Goal: Task Accomplishment & Management: Use online tool/utility

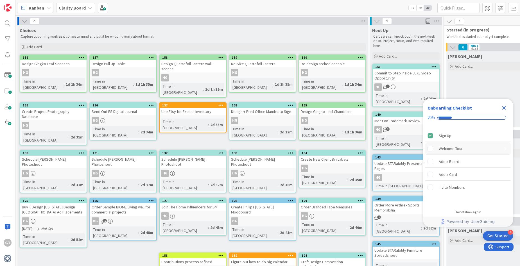
click at [455, 149] on div "Welcome Tour" at bounding box center [451, 148] width 24 height 7
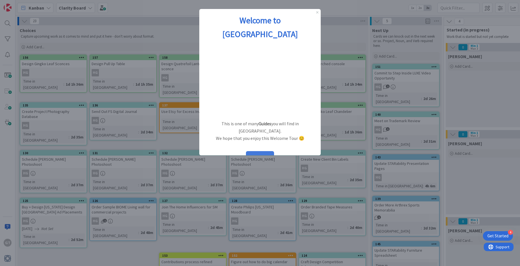
click at [264, 151] on button "START" at bounding box center [260, 156] width 28 height 11
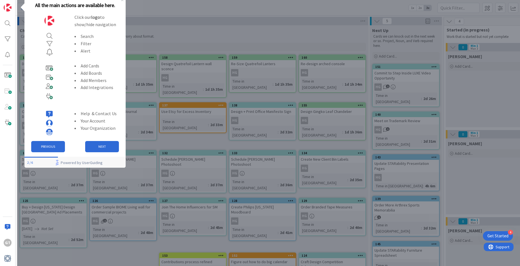
click at [8, 8] on div "GT Kanban Clarity Board 1x 2x 3x 23 Choices Capture upcoming work as it comes t…" at bounding box center [260, 133] width 520 height 266
click at [103, 147] on button "NEXT" at bounding box center [102, 146] width 34 height 11
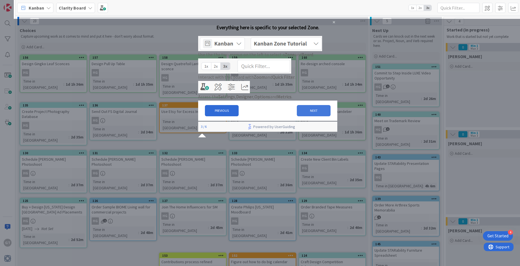
click at [309, 116] on button "NEXT" at bounding box center [314, 110] width 34 height 11
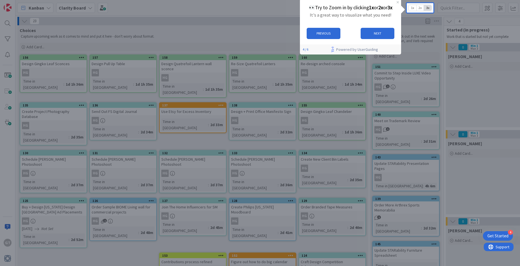
click at [421, 7] on span "2x" at bounding box center [420, 8] width 8 height 6
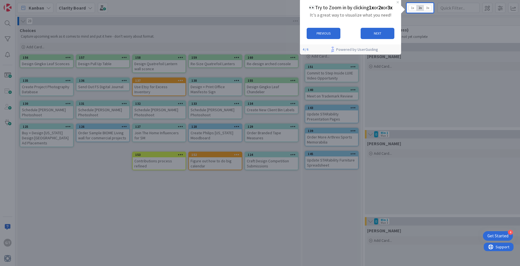
click at [413, 8] on span "1x" at bounding box center [413, 8] width 8 height 6
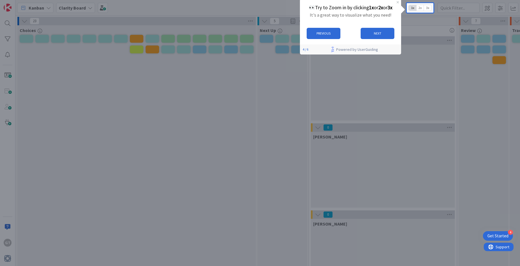
click at [430, 8] on span "3x" at bounding box center [428, 8] width 8 height 6
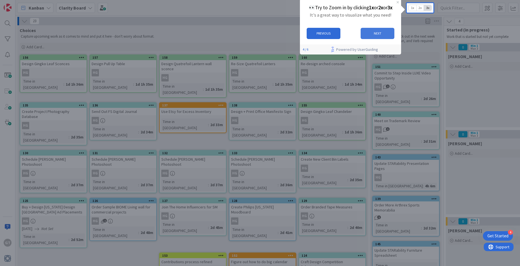
click at [378, 35] on button "NEXT" at bounding box center [378, 33] width 34 height 11
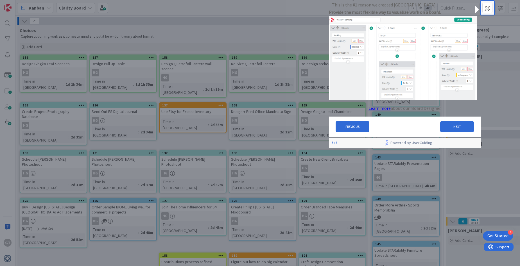
click at [491, 10] on div at bounding box center [500, 8] width 36 height 10
click at [449, 129] on button "NEXT" at bounding box center [457, 126] width 34 height 11
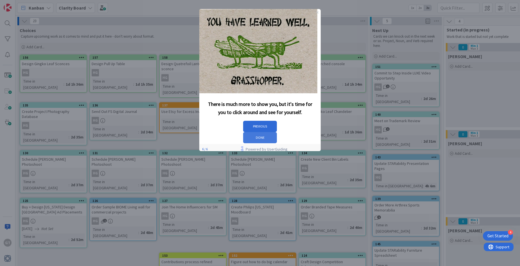
click at [277, 132] on button "DONE" at bounding box center [260, 137] width 34 height 11
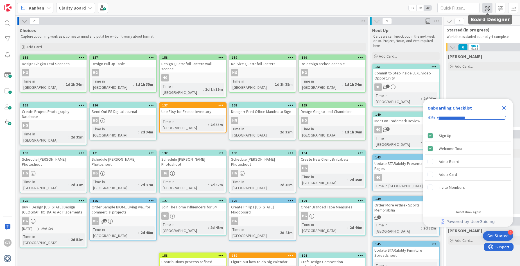
click at [488, 9] on span at bounding box center [487, 8] width 10 height 10
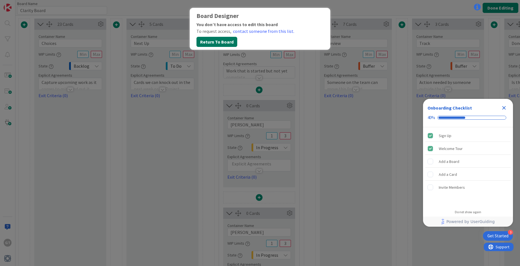
click at [221, 42] on button "Return To Board" at bounding box center [216, 42] width 41 height 10
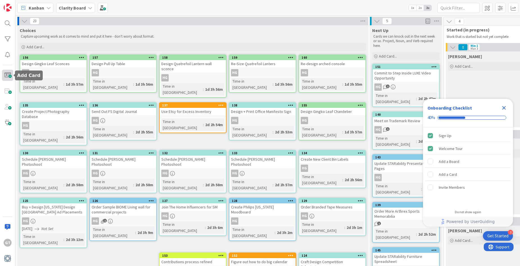
click at [9, 74] on span at bounding box center [7, 75] width 11 height 11
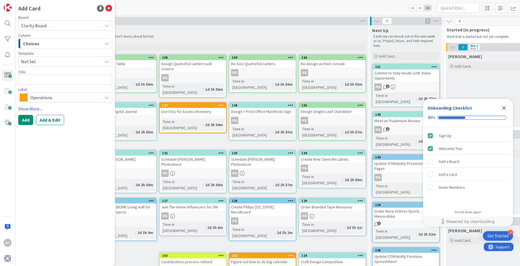
click at [95, 97] on span "Operations" at bounding box center [64, 98] width 69 height 8
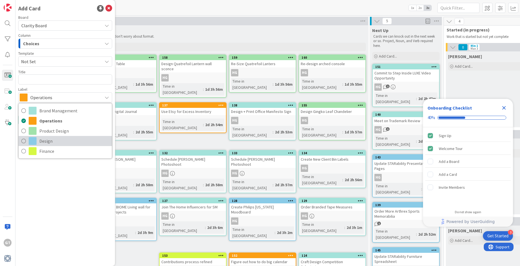
click at [24, 141] on icon at bounding box center [23, 141] width 4 height 8
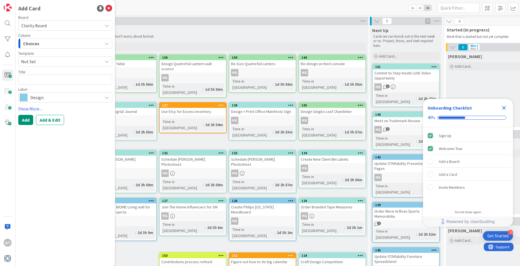
click at [69, 44] on div "Choices" at bounding box center [62, 43] width 81 height 9
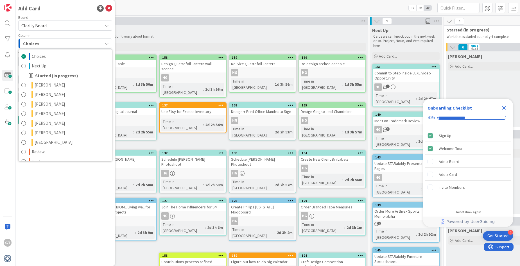
click at [71, 43] on div "Choices" at bounding box center [62, 43] width 81 height 9
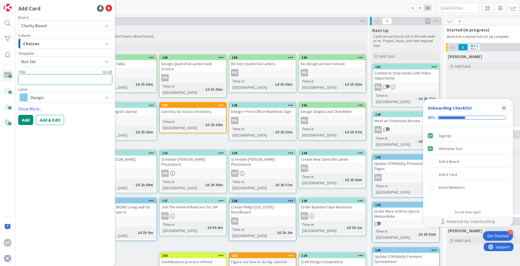
click at [62, 79] on textarea at bounding box center [65, 79] width 94 height 10
click at [62, 24] on span "Clarity Board" at bounding box center [60, 26] width 78 height 8
click at [62, 44] on div "Choices" at bounding box center [62, 43] width 81 height 9
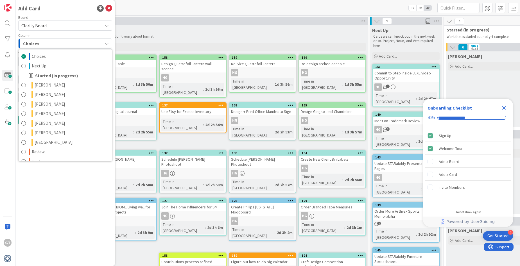
click at [76, 47] on div "Choices" at bounding box center [62, 43] width 81 height 9
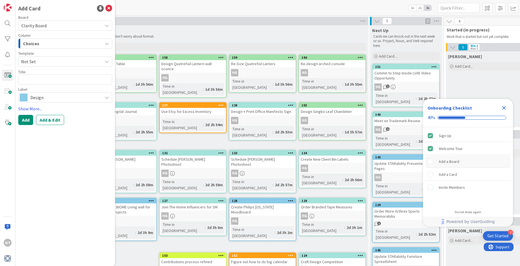
click at [482, 159] on div "Add a Board" at bounding box center [467, 161] width 85 height 12
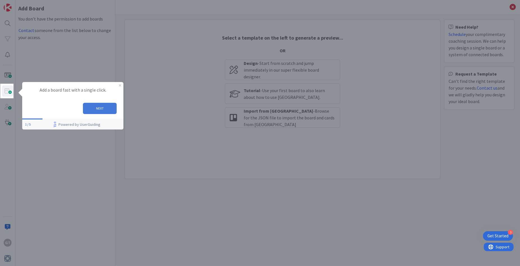
drag, startPoint x: 98, startPoint y: 105, endPoint x: 114, endPoint y: 182, distance: 78.2
click at [98, 105] on button "NEXT" at bounding box center [100, 108] width 34 height 11
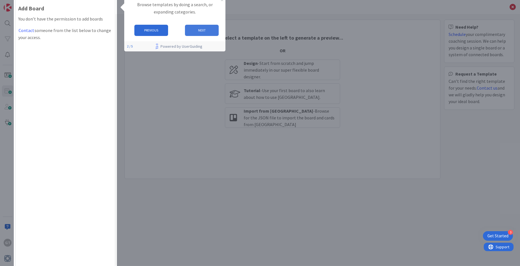
click at [197, 31] on button "NEXT" at bounding box center [202, 30] width 34 height 11
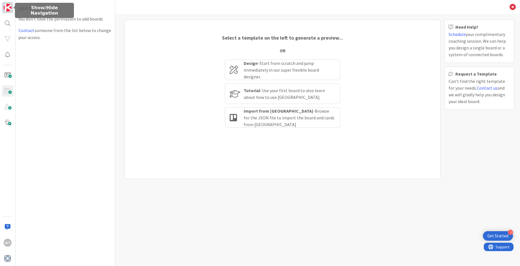
click at [7, 10] on img at bounding box center [8, 8] width 8 height 8
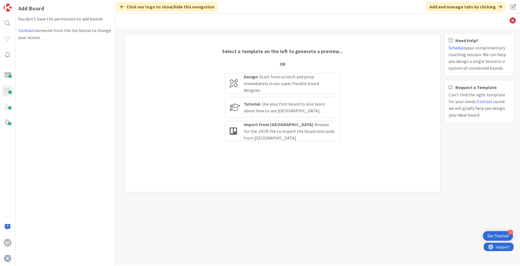
click at [124, 7] on div "Click our logo to show/hide this navigation" at bounding box center [167, 7] width 101 height 10
click at [6, 8] on img at bounding box center [8, 8] width 8 height 8
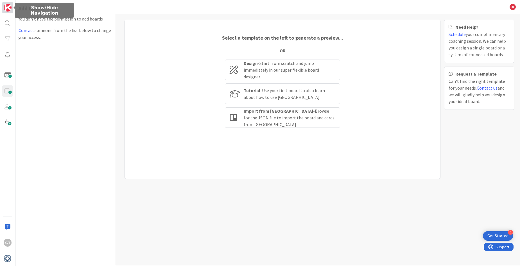
click at [6, 8] on img at bounding box center [8, 8] width 8 height 8
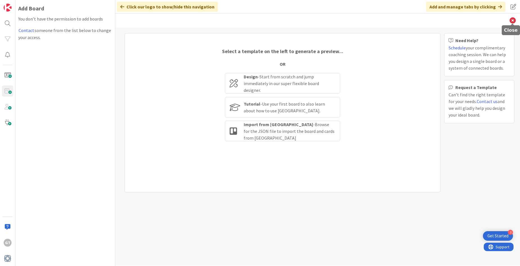
click at [514, 22] on icon at bounding box center [512, 20] width 6 height 6
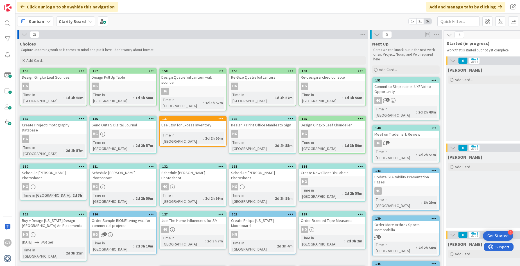
click at [502, 235] on div "Get Started" at bounding box center [497, 236] width 21 height 6
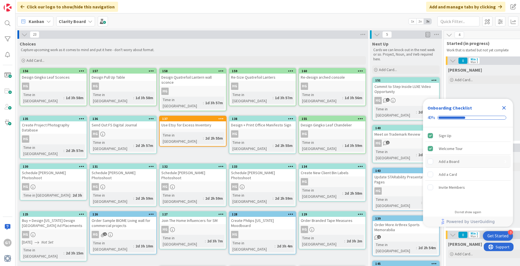
click at [432, 162] on rect "Add a Board is incomplete." at bounding box center [430, 161] width 5 height 5
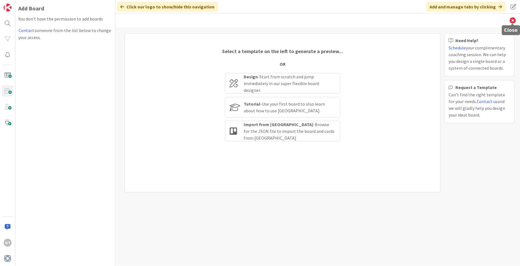
click at [514, 21] on icon at bounding box center [512, 20] width 6 height 6
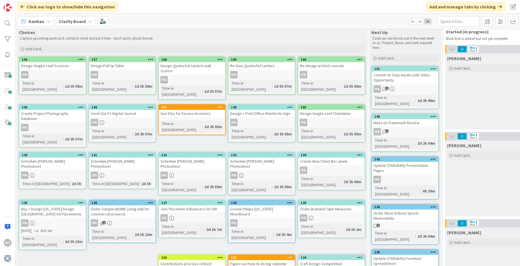
scroll to position [11, 1]
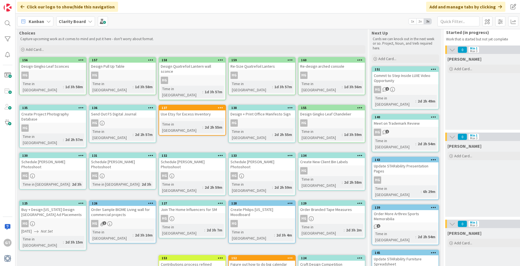
click at [448, 7] on div "Add and manage tabs by clicking" at bounding box center [465, 7] width 79 height 10
click at [511, 6] on span at bounding box center [513, 7] width 10 height 10
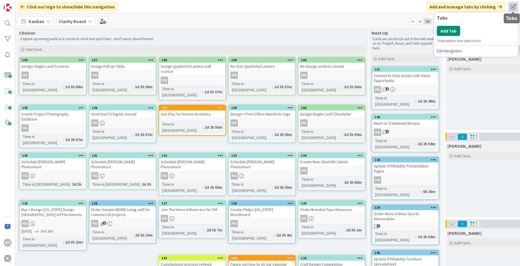
click at [511, 6] on span at bounding box center [513, 7] width 10 height 10
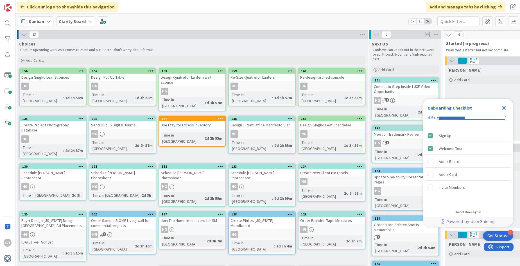
scroll to position [0, 0]
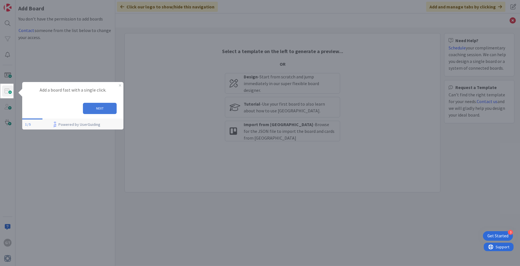
click at [105, 107] on button "NEXT" at bounding box center [100, 108] width 34 height 11
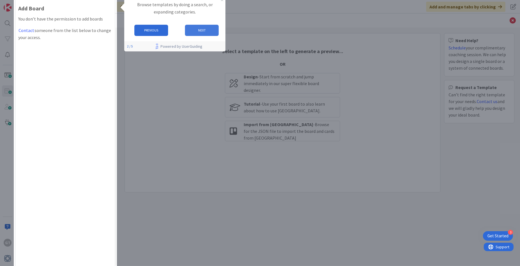
click at [200, 31] on button "NEXT" at bounding box center [202, 30] width 34 height 11
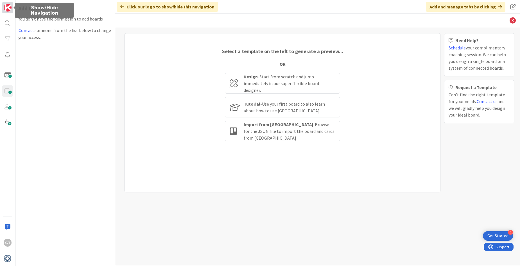
click at [9, 9] on img at bounding box center [8, 8] width 8 height 8
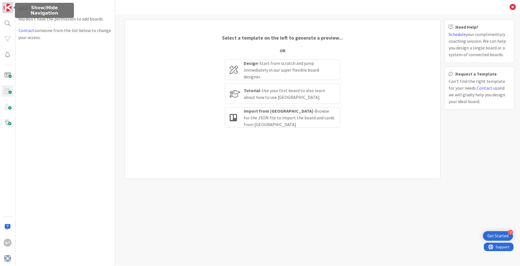
click at [8, 9] on img at bounding box center [8, 8] width 8 height 8
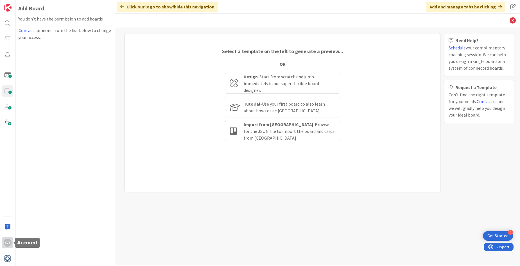
click at [6, 243] on div "GT" at bounding box center [8, 243] width 8 height 8
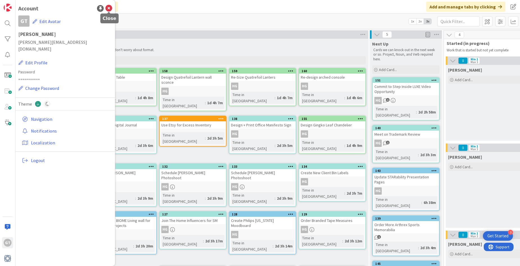
click at [109, 8] on icon at bounding box center [108, 8] width 7 height 7
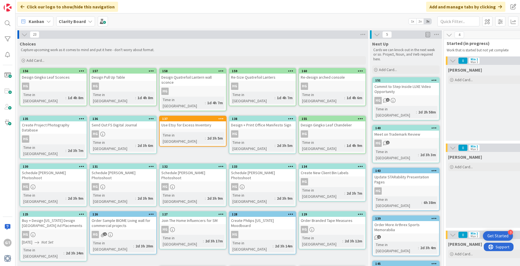
click at [496, 234] on div "Get Started" at bounding box center [497, 236] width 21 height 6
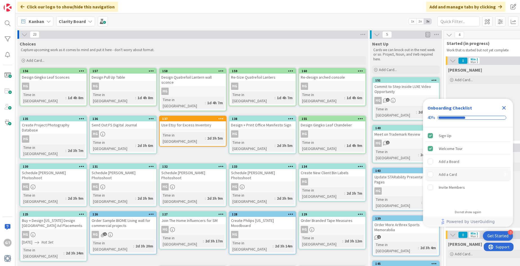
click at [431, 176] on rect "Add a Card is incomplete." at bounding box center [430, 174] width 5 height 5
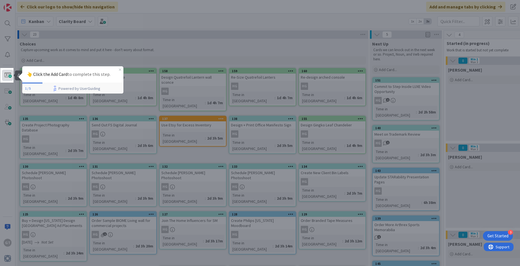
click at [7, 76] on span at bounding box center [7, 75] width 11 height 11
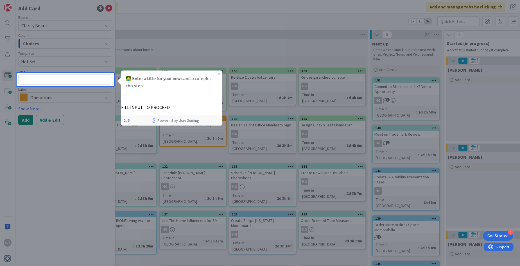
click at [58, 79] on textarea at bounding box center [65, 79] width 94 height 10
type textarea "x"
type textarea "h"
click at [197, 101] on button "NEXT" at bounding box center [199, 104] width 34 height 11
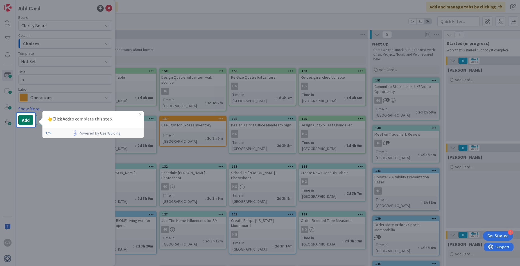
click at [28, 123] on button "Add" at bounding box center [25, 120] width 15 height 10
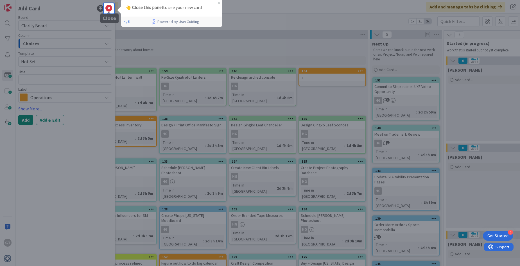
click at [109, 6] on icon at bounding box center [108, 8] width 7 height 7
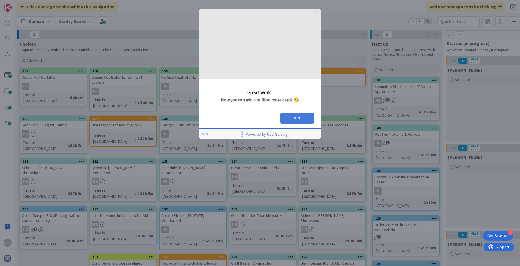
click at [305, 118] on button "DONE" at bounding box center [297, 118] width 34 height 11
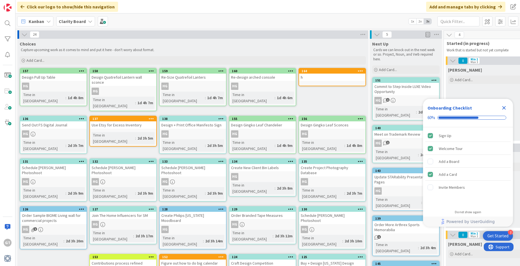
click at [352, 74] on div "h" at bounding box center [332, 77] width 66 height 7
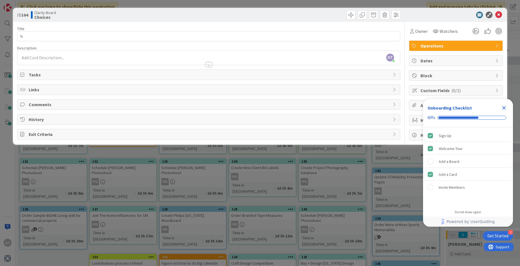
click at [506, 108] on icon "Close Checklist" at bounding box center [503, 108] width 7 height 7
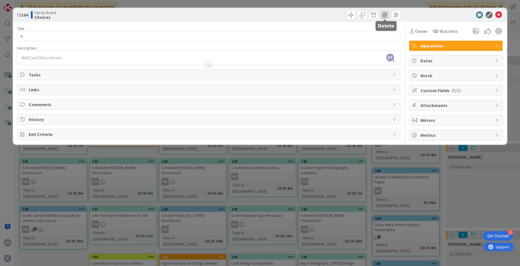
click at [384, 15] on span at bounding box center [384, 14] width 9 height 9
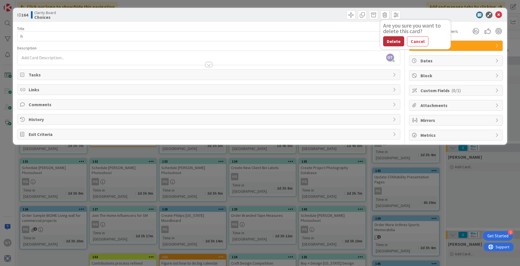
click at [398, 40] on button "Delete" at bounding box center [393, 41] width 21 height 10
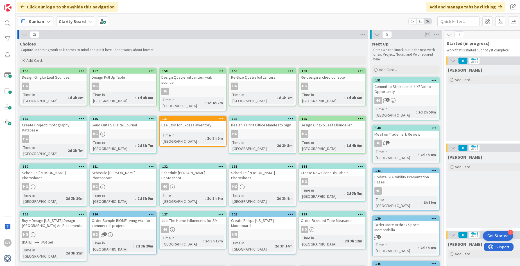
click at [504, 235] on div "Get Started" at bounding box center [497, 236] width 21 height 6
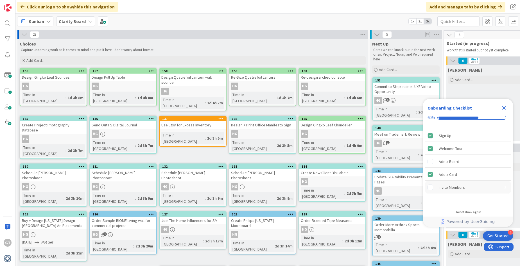
click at [450, 185] on div "Invite Members" at bounding box center [452, 187] width 26 height 7
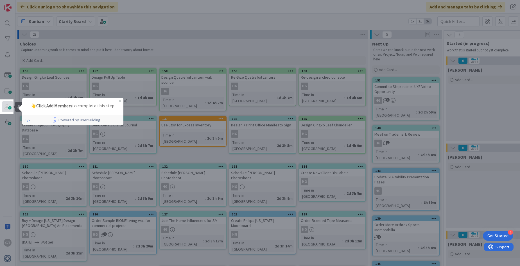
click at [11, 107] on span at bounding box center [7, 106] width 11 height 11
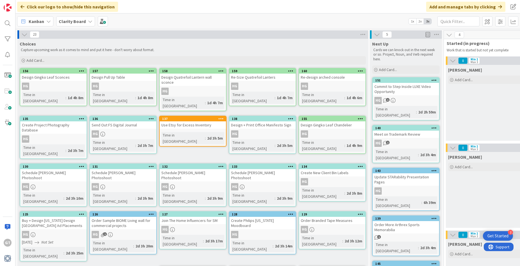
click at [499, 234] on div "Get Started" at bounding box center [497, 236] width 21 height 6
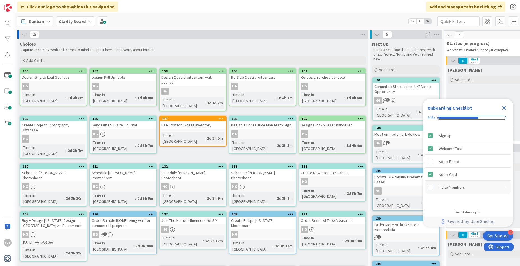
click at [431, 187] on rect "Invite Members is incomplete." at bounding box center [430, 187] width 5 height 5
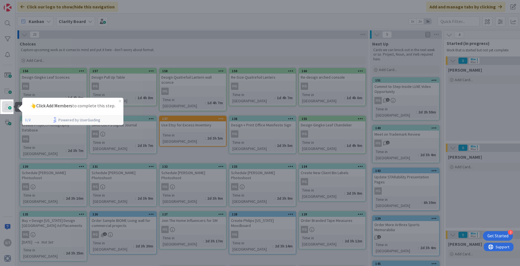
click at [7, 107] on span at bounding box center [7, 106] width 11 height 11
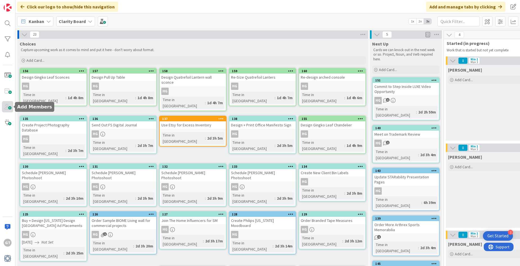
click at [10, 107] on span at bounding box center [7, 106] width 11 height 11
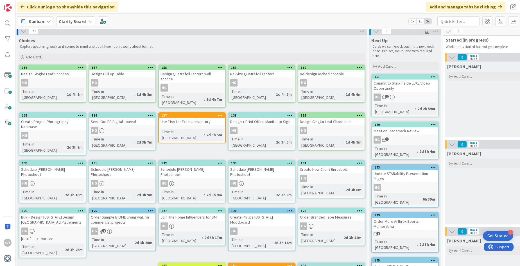
click at [501, 236] on div "Get Started" at bounding box center [497, 236] width 21 height 6
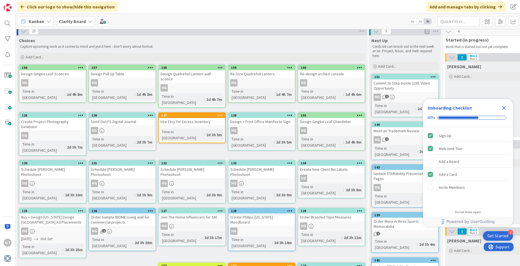
click at [502, 106] on icon "Close Checklist" at bounding box center [504, 108] width 4 height 4
